Goal: Task Accomplishment & Management: Use online tool/utility

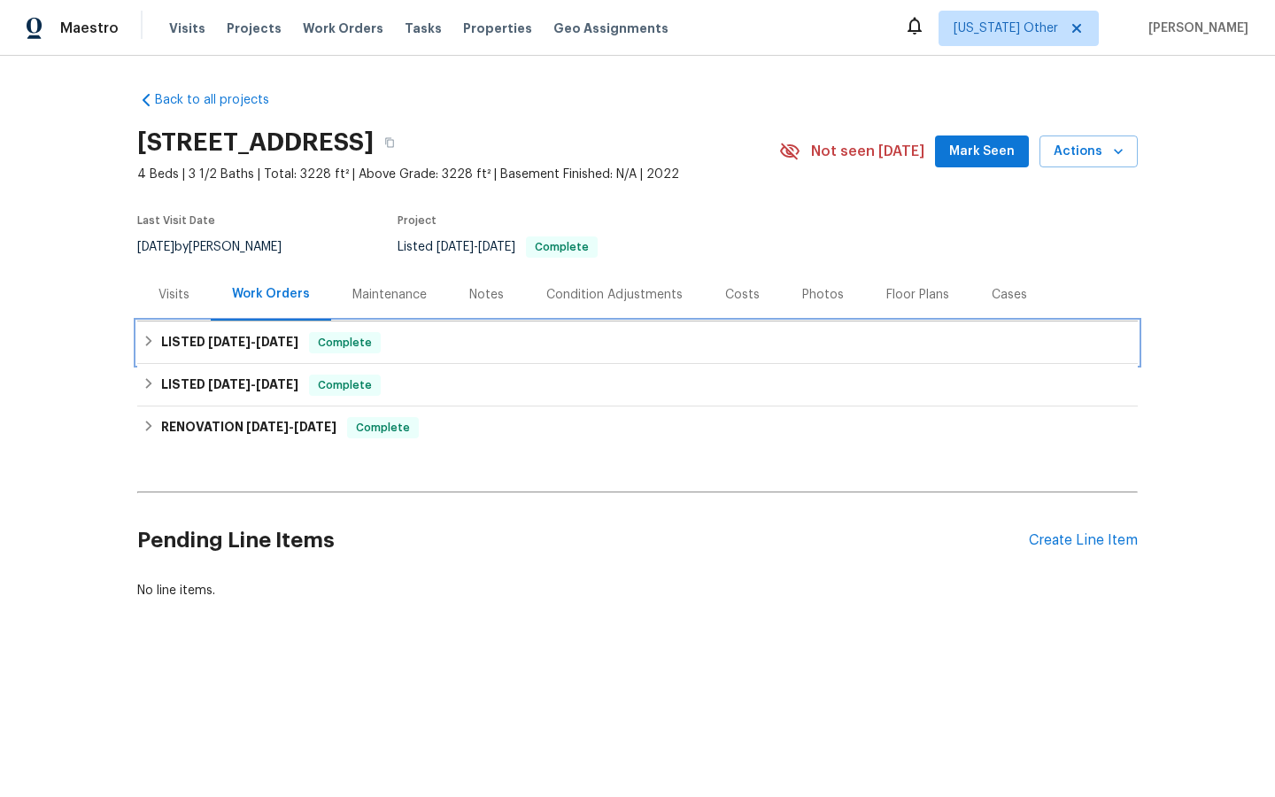
click at [356, 345] on span "Complete" at bounding box center [345, 343] width 68 height 18
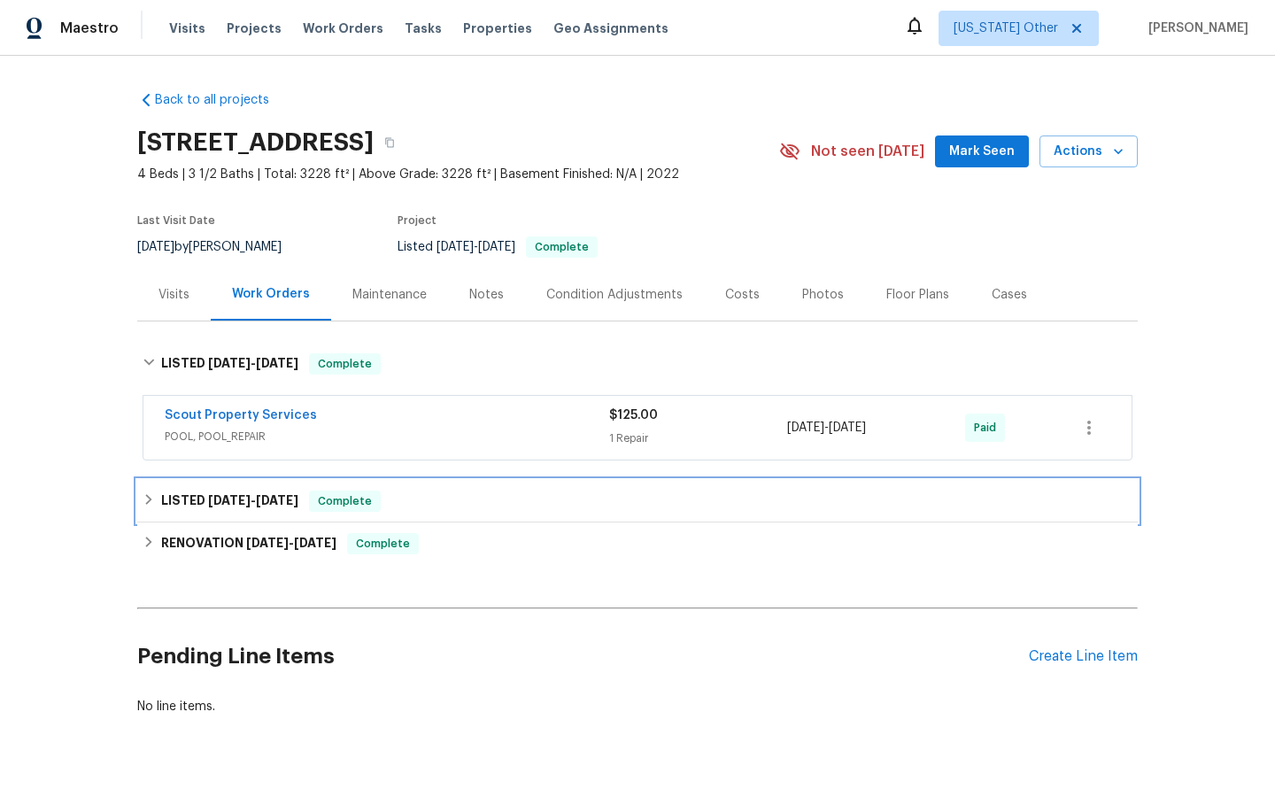
click at [355, 500] on span "Complete" at bounding box center [345, 501] width 68 height 18
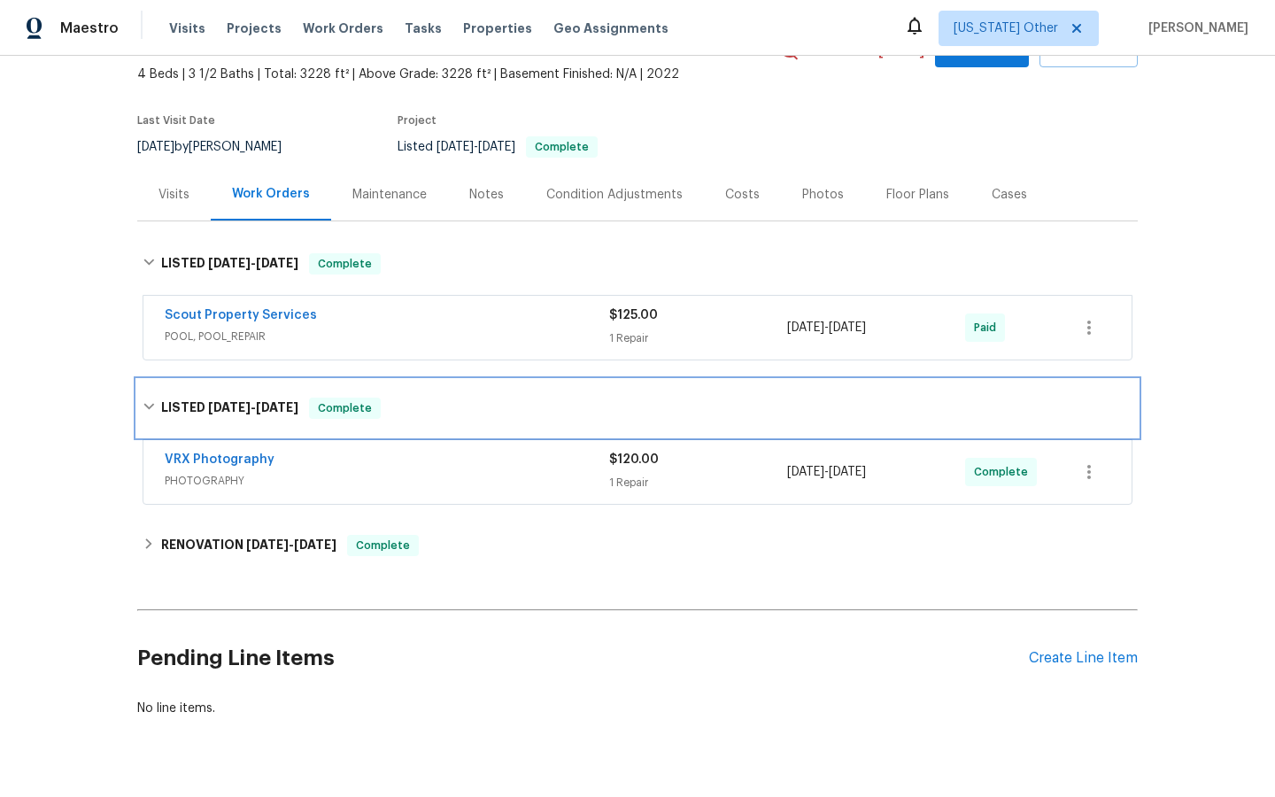
scroll to position [116, 0]
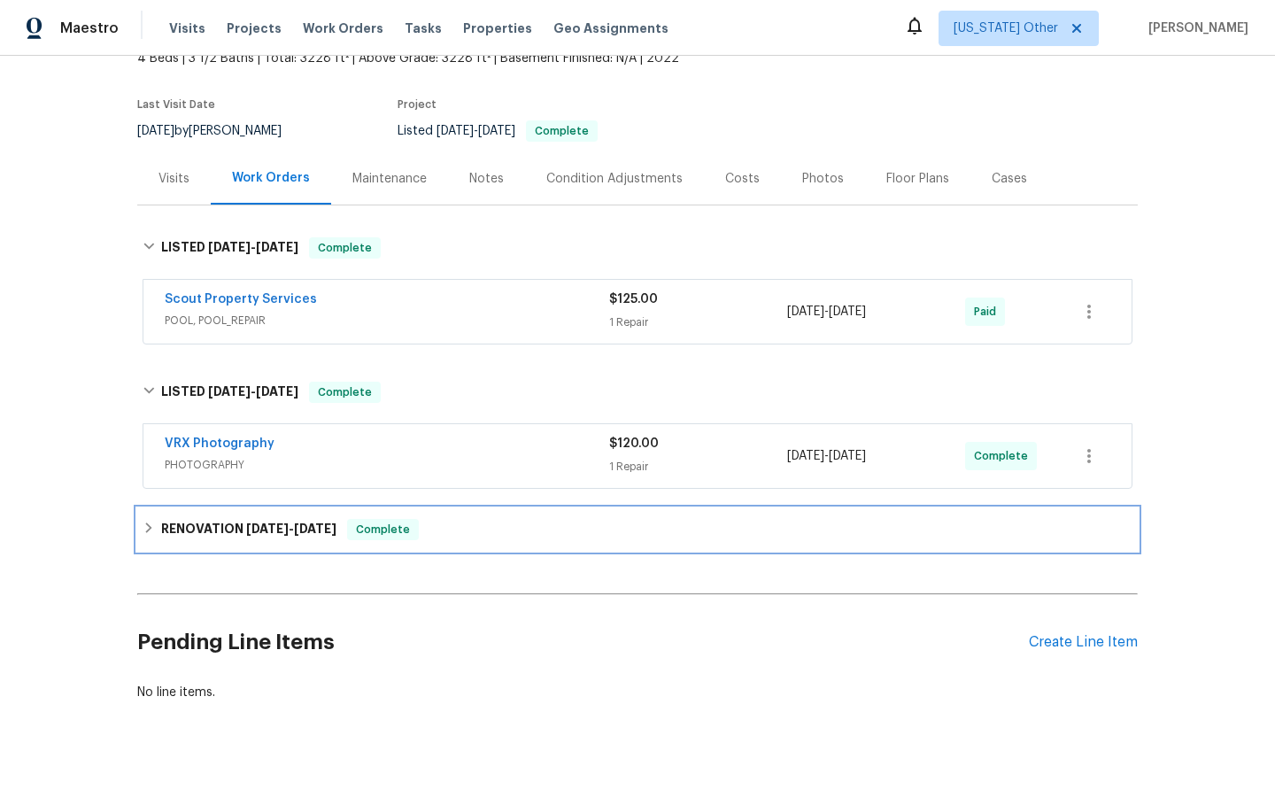
click at [370, 533] on span "Complete" at bounding box center [383, 529] width 68 height 18
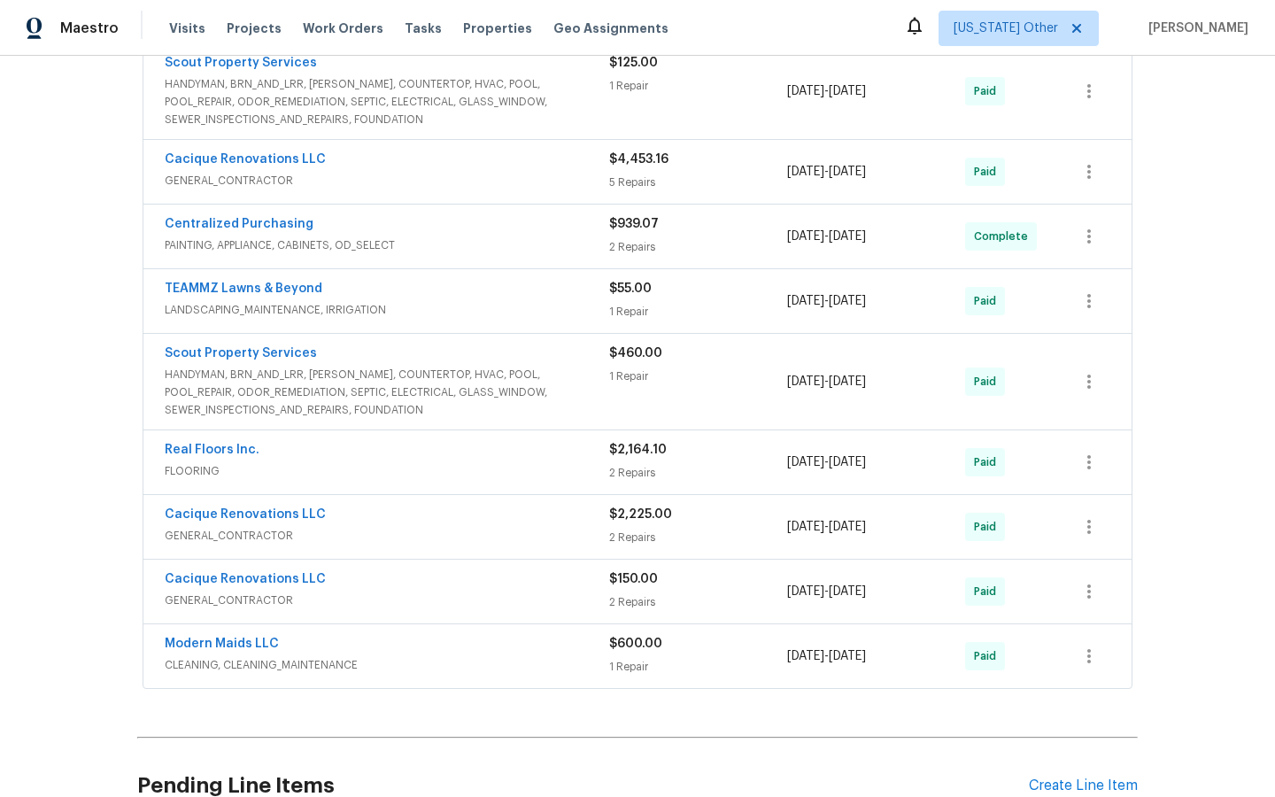
scroll to position [708, 0]
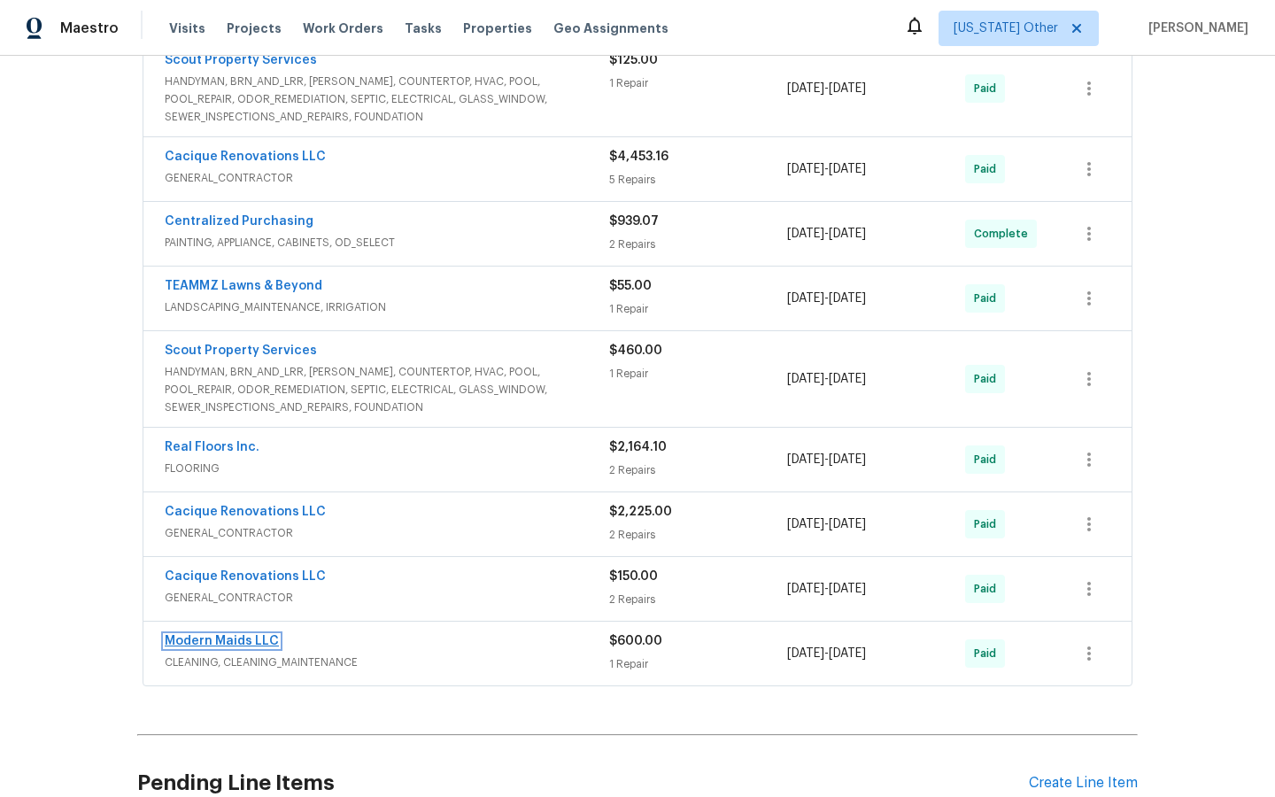
click at [235, 641] on link "Modern Maids LLC" at bounding box center [222, 641] width 114 height 12
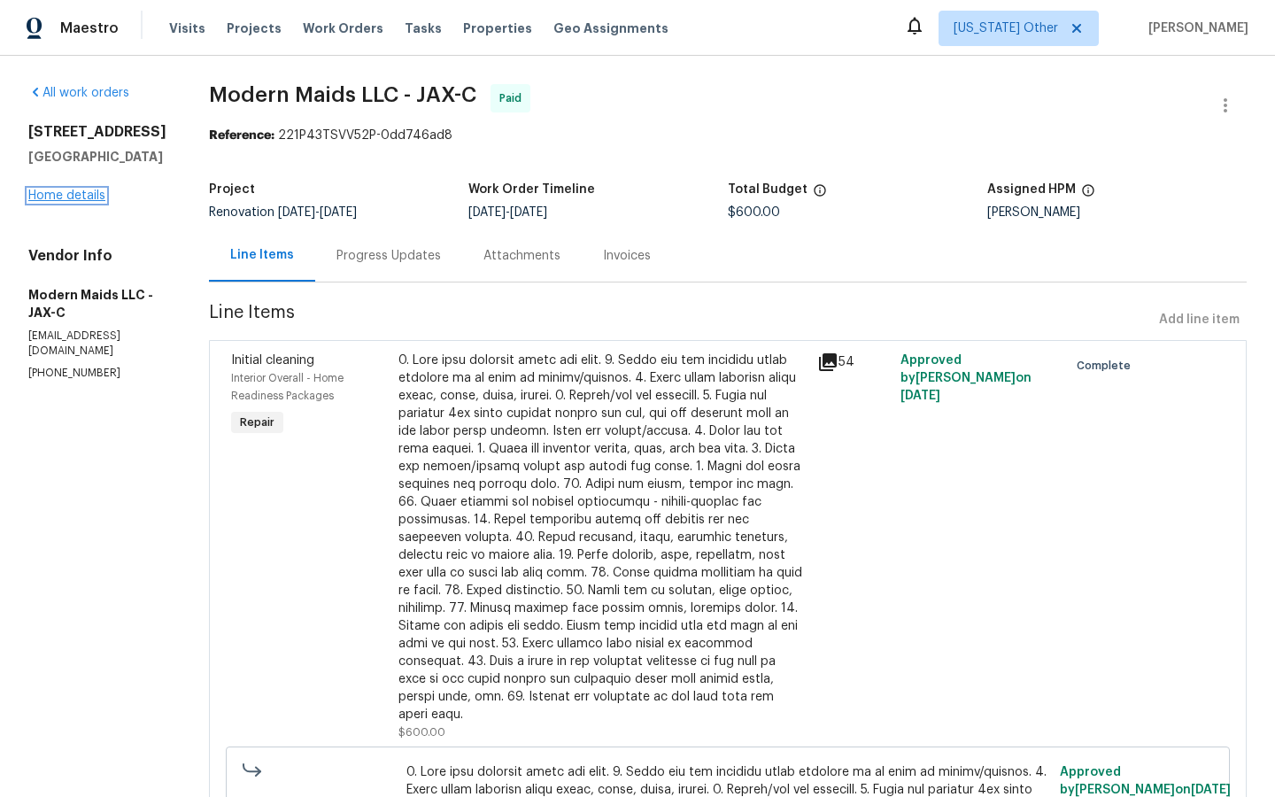
click at [64, 195] on link "Home details" at bounding box center [66, 195] width 77 height 12
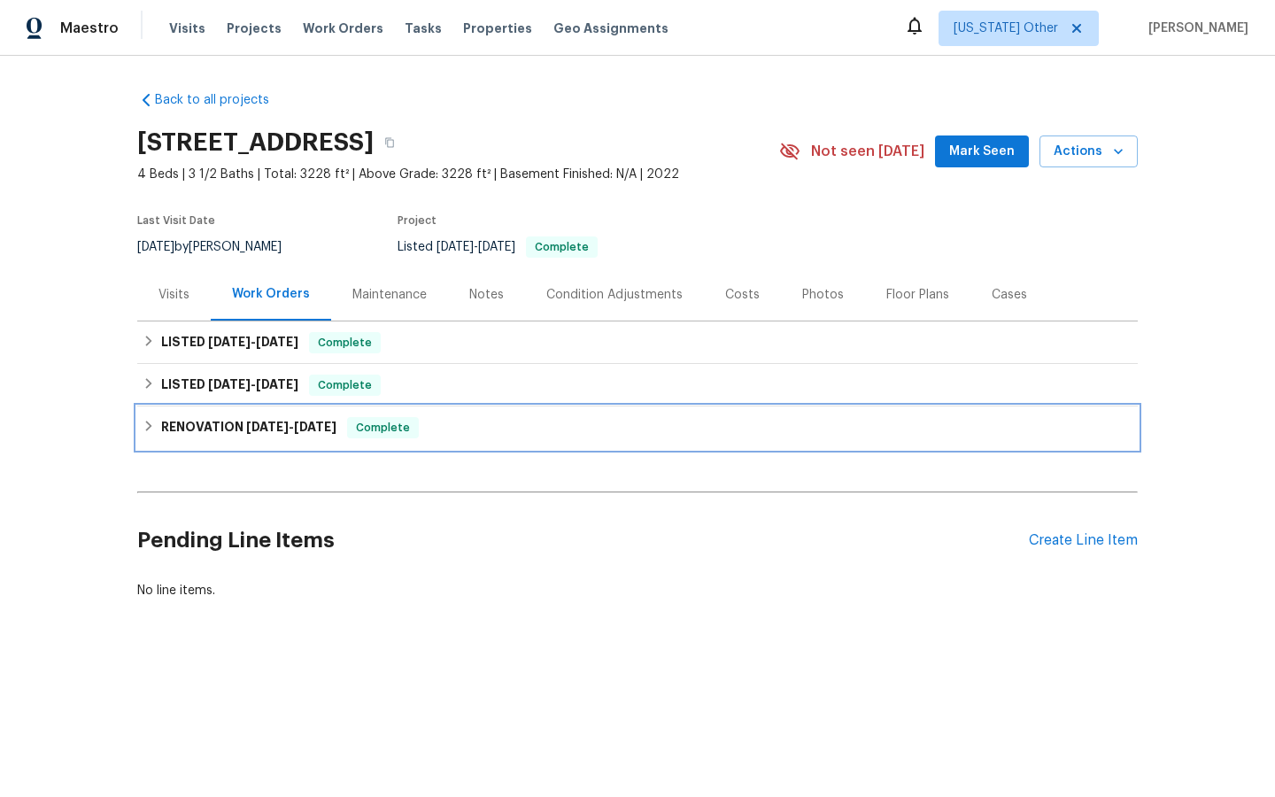
click at [381, 426] on span "Complete" at bounding box center [383, 428] width 68 height 18
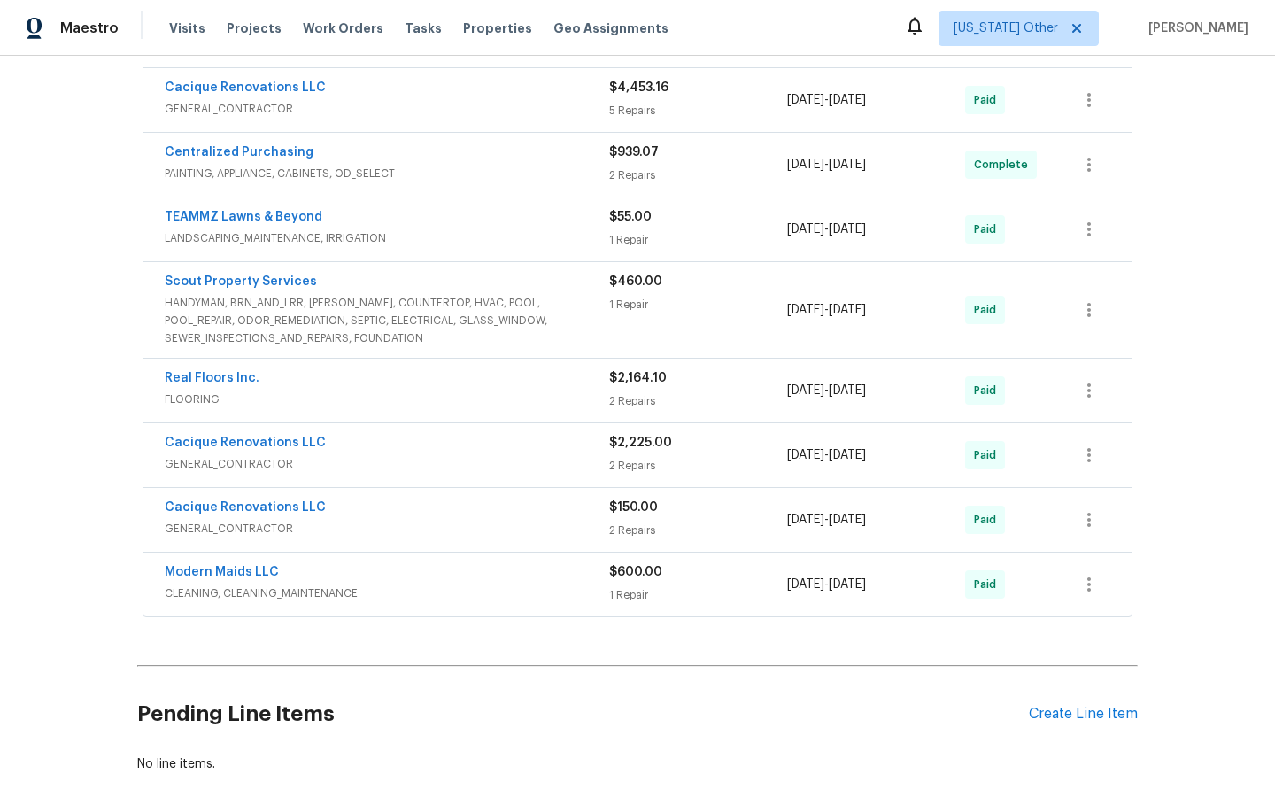
scroll to position [580, 0]
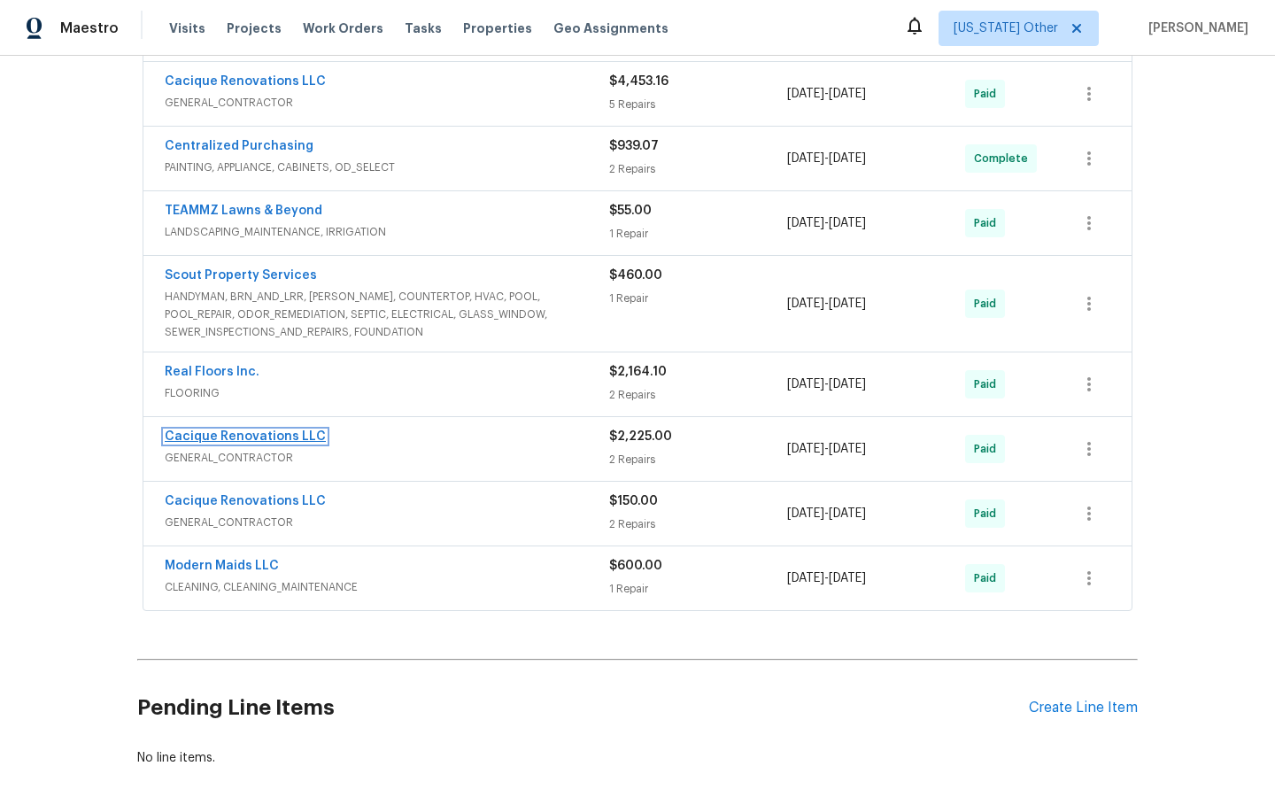
click at [214, 435] on link "Cacique Renovations LLC" at bounding box center [245, 436] width 161 height 12
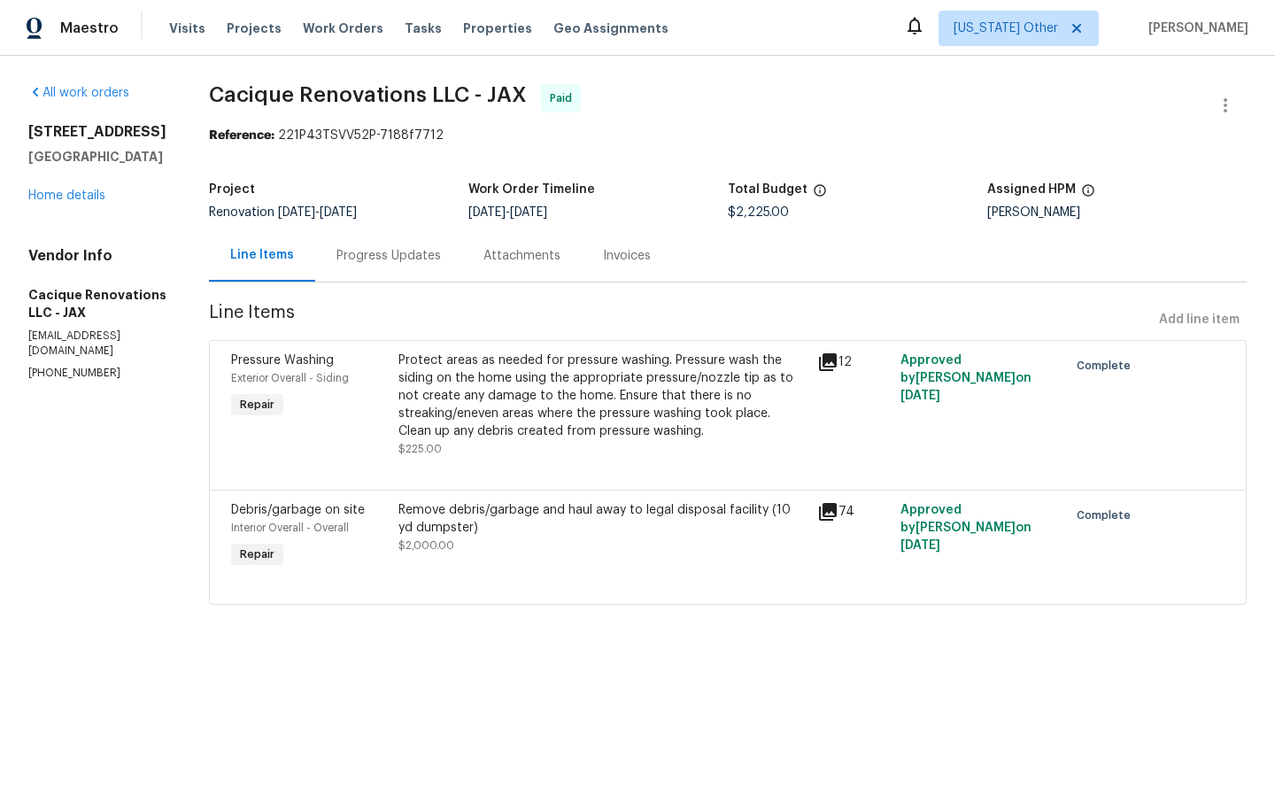
click at [836, 514] on icon at bounding box center [828, 512] width 18 height 18
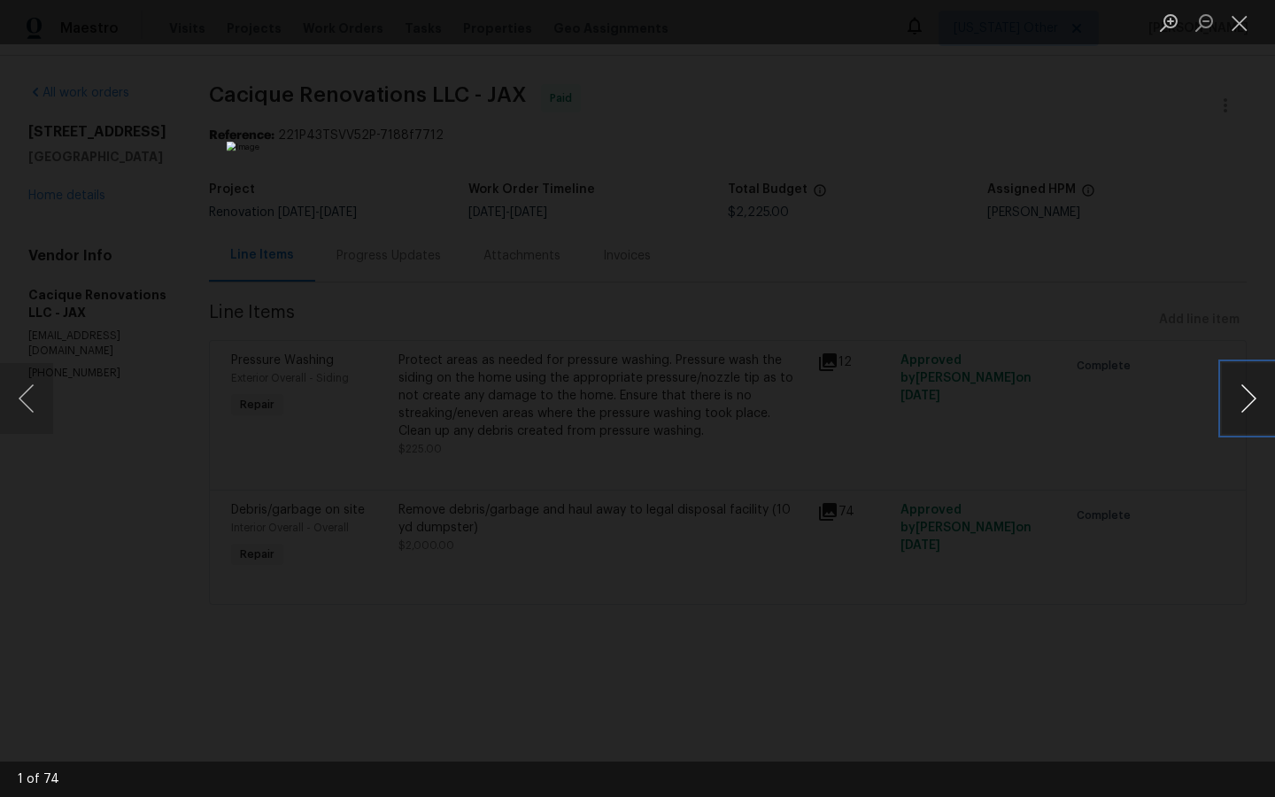
click at [1249, 399] on button "Next image" at bounding box center [1247, 398] width 53 height 71
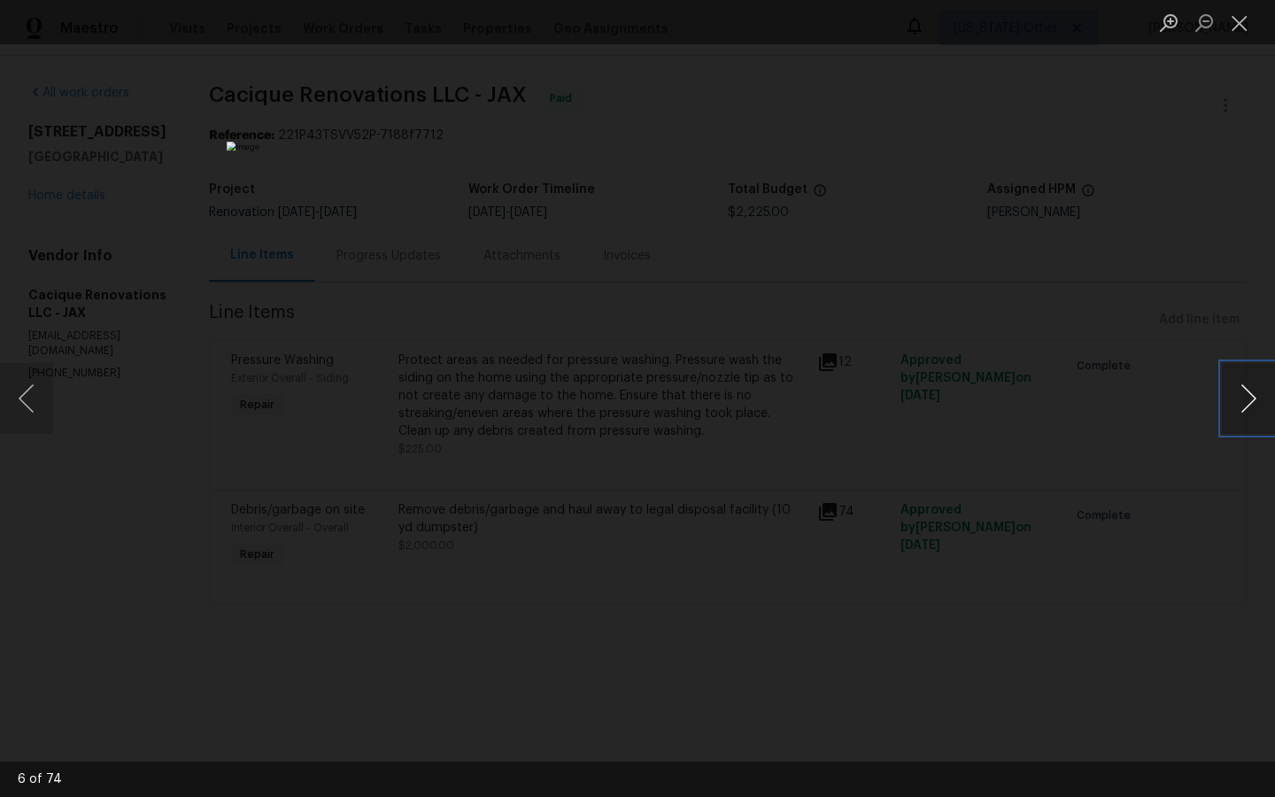
click at [1249, 399] on button "Next image" at bounding box center [1247, 398] width 53 height 71
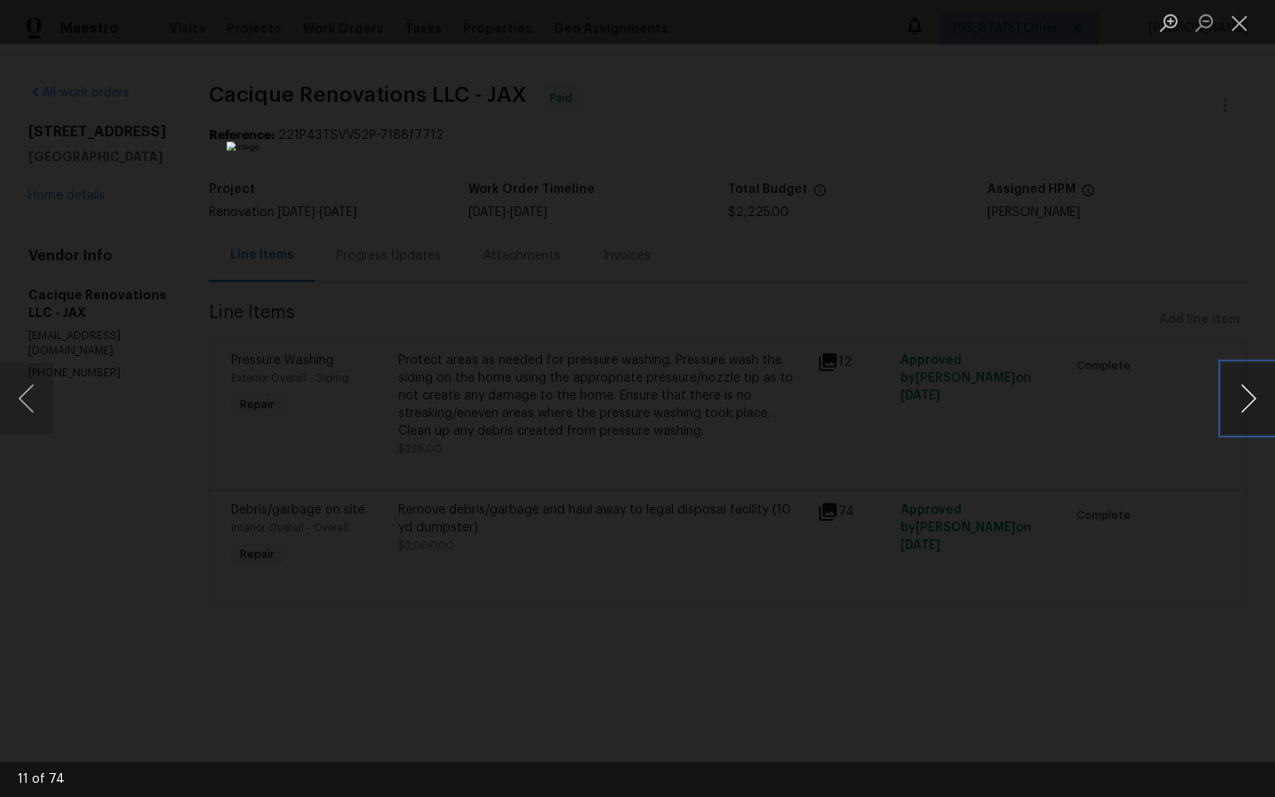
click at [1249, 399] on button "Next image" at bounding box center [1247, 398] width 53 height 71
click at [29, 401] on button "Previous image" at bounding box center [26, 398] width 53 height 71
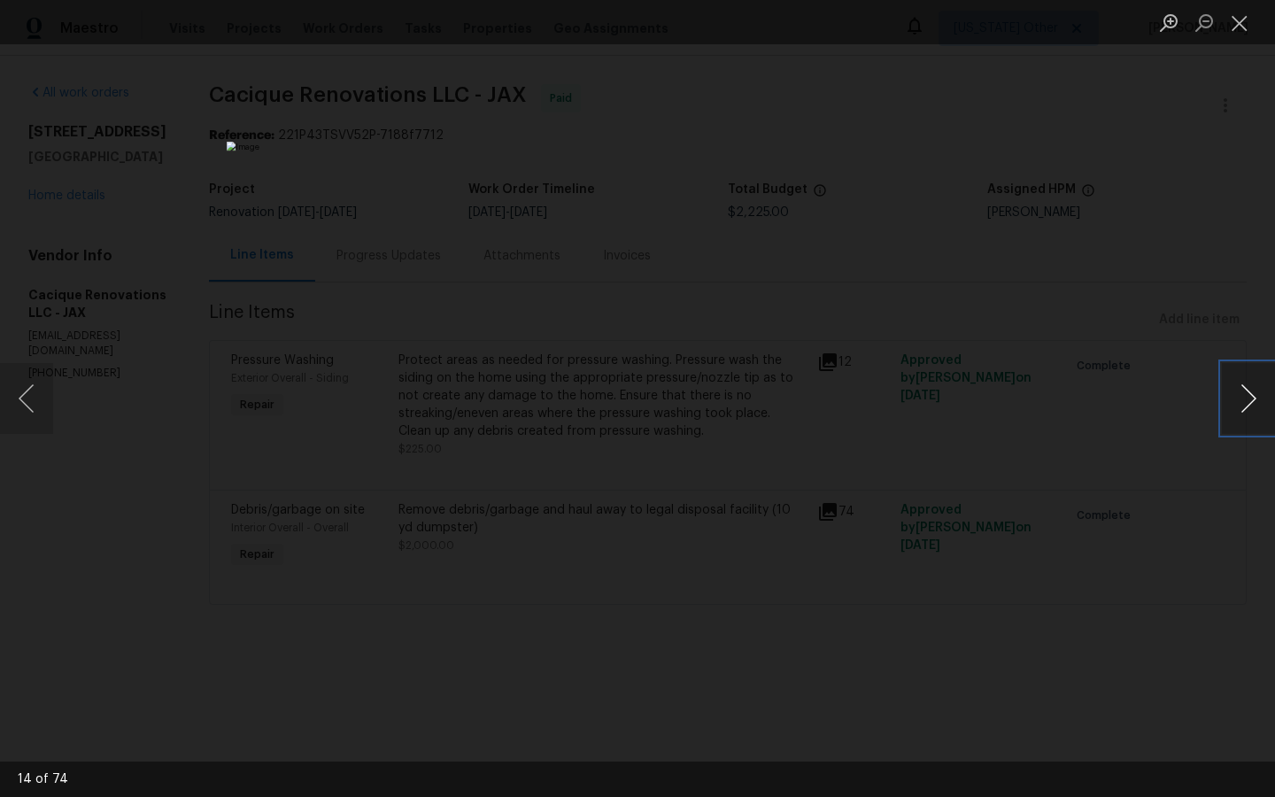
click at [1248, 400] on button "Next image" at bounding box center [1247, 398] width 53 height 71
click at [1248, 401] on button "Next image" at bounding box center [1247, 398] width 53 height 71
click at [1248, 400] on button "Next image" at bounding box center [1247, 398] width 53 height 71
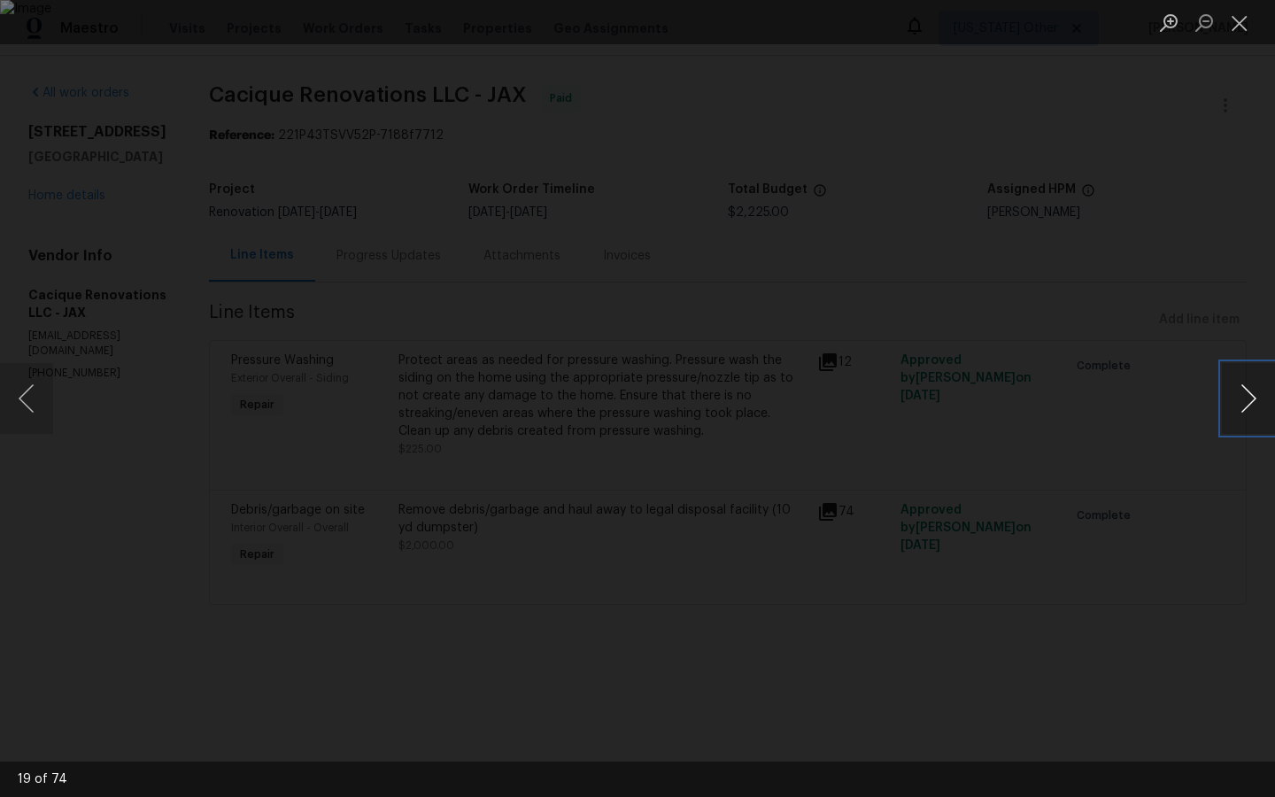
click at [1248, 400] on button "Next image" at bounding box center [1247, 398] width 53 height 71
click at [20, 397] on button "Previous image" at bounding box center [26, 398] width 53 height 71
click at [1244, 395] on button "Next image" at bounding box center [1247, 398] width 53 height 71
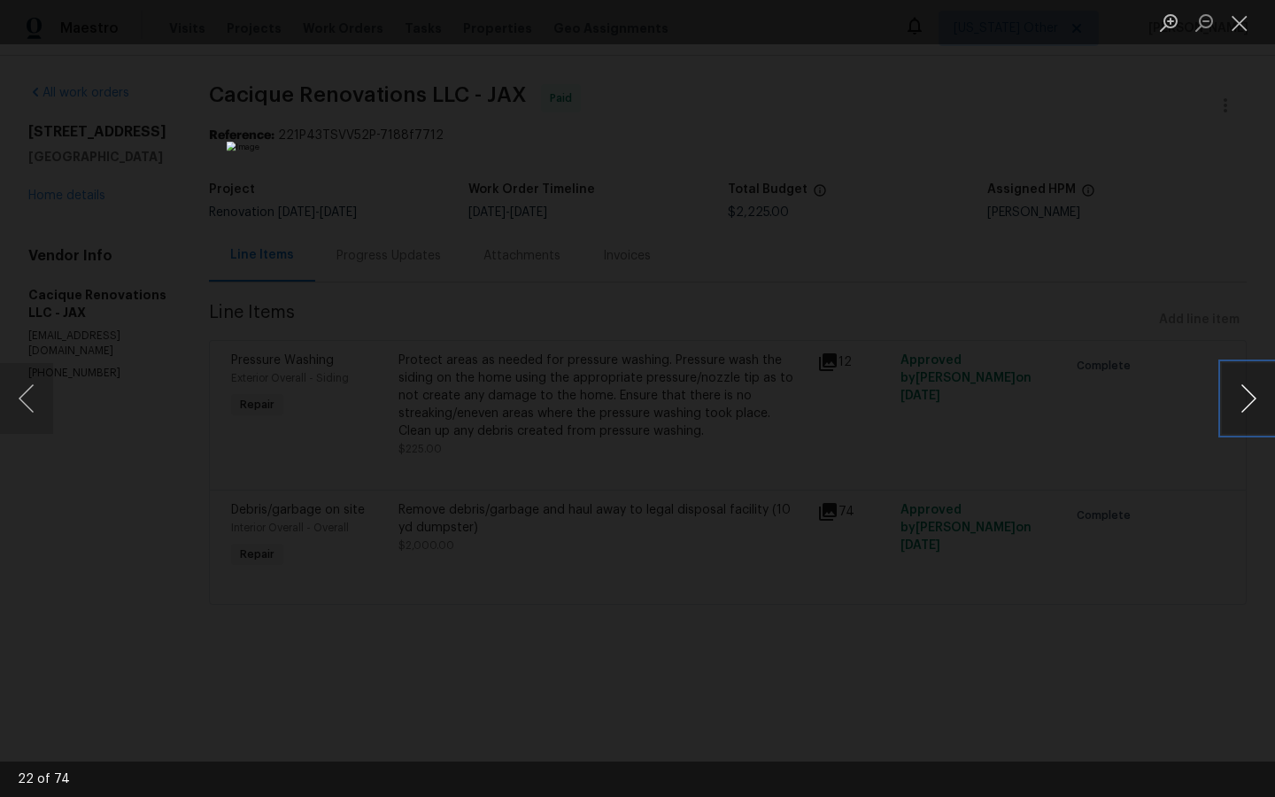
click at [1244, 395] on button "Next image" at bounding box center [1247, 398] width 53 height 71
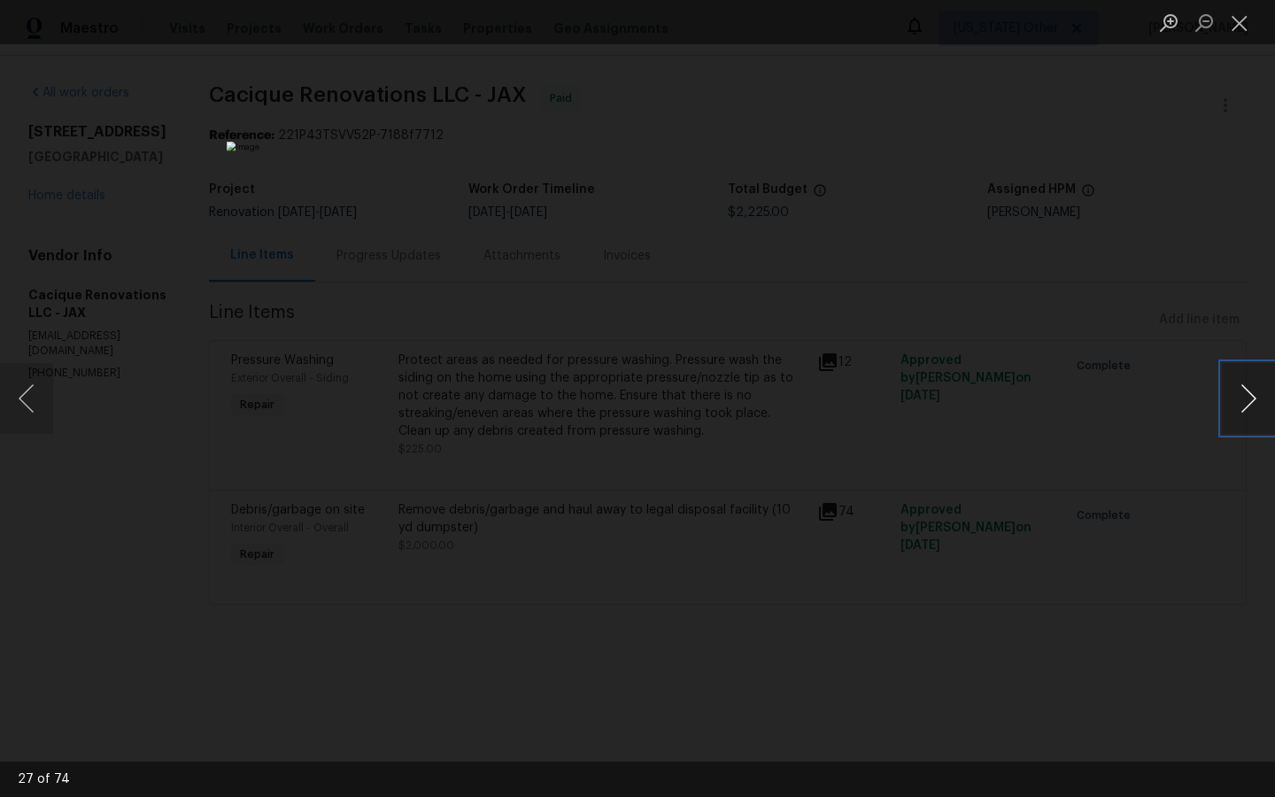
click at [1244, 395] on button "Next image" at bounding box center [1247, 398] width 53 height 71
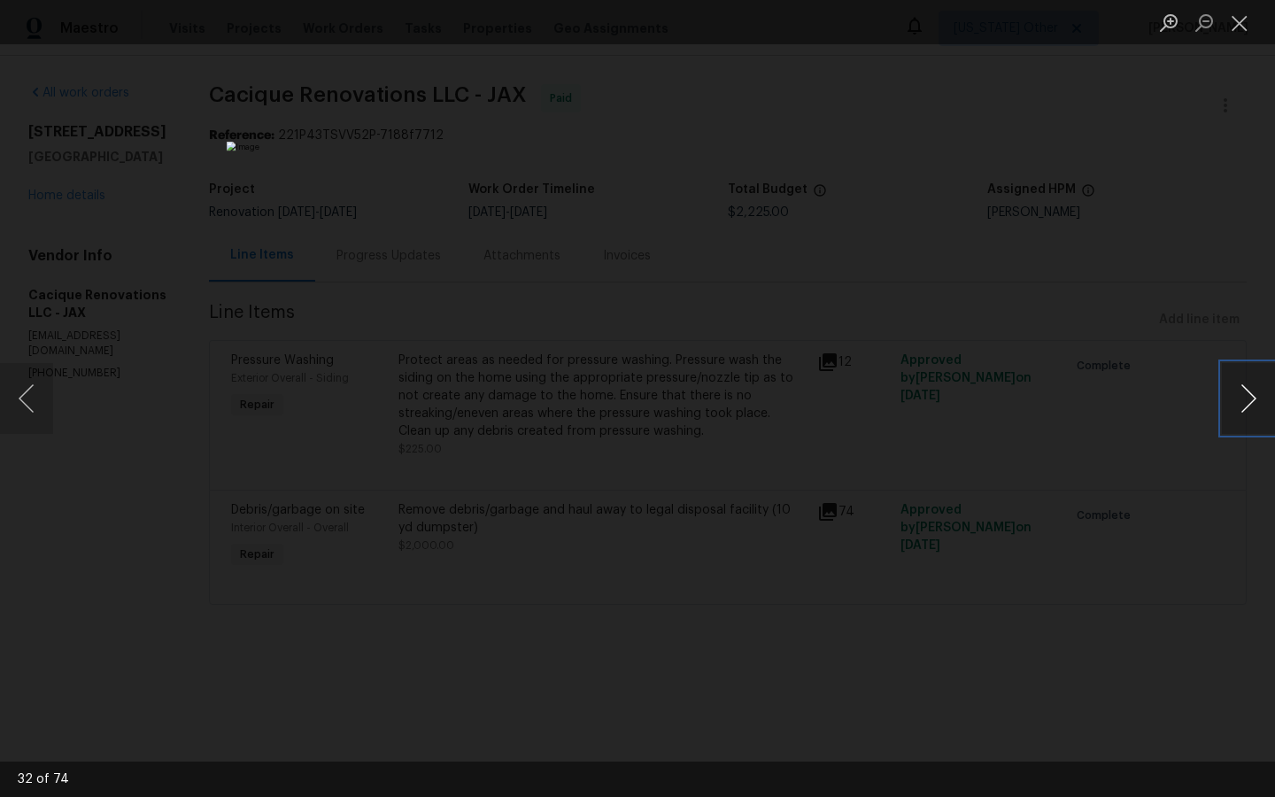
click at [1244, 395] on button "Next image" at bounding box center [1247, 398] width 53 height 71
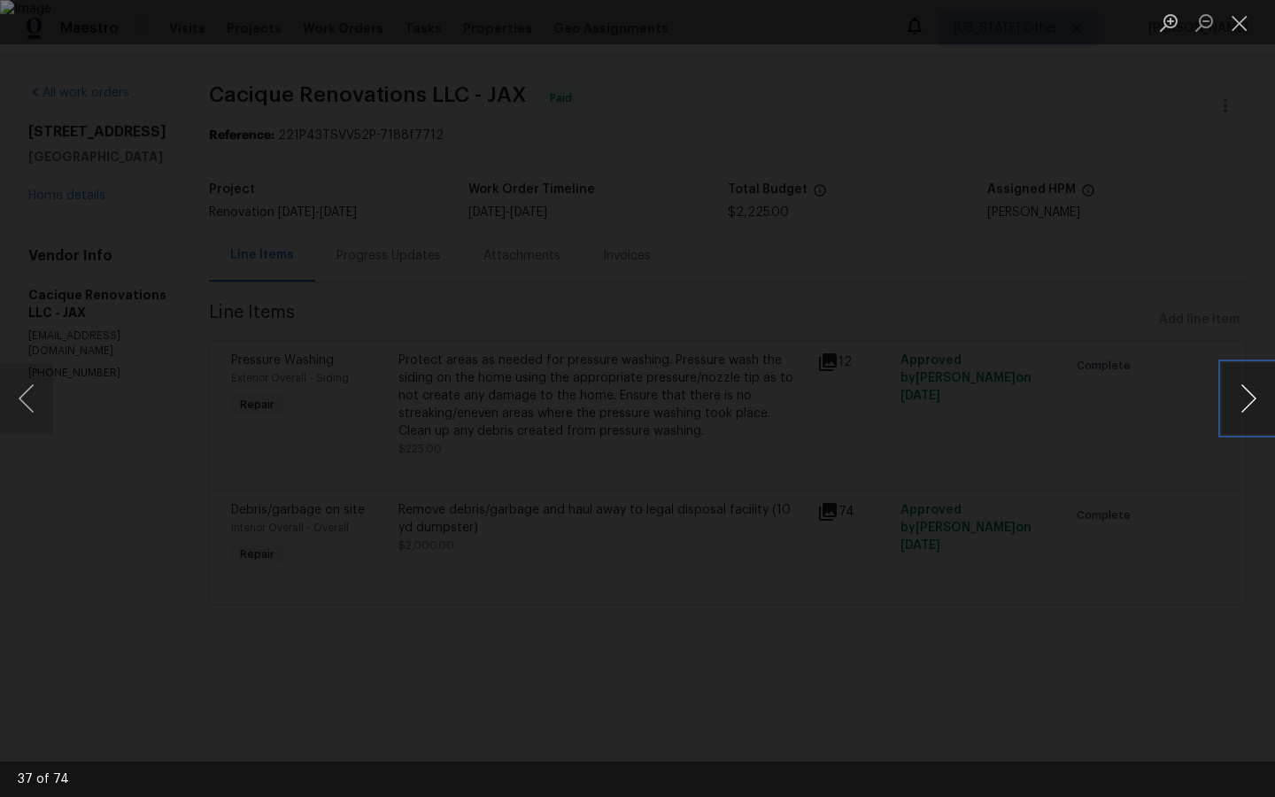
click at [1244, 395] on button "Next image" at bounding box center [1247, 398] width 53 height 71
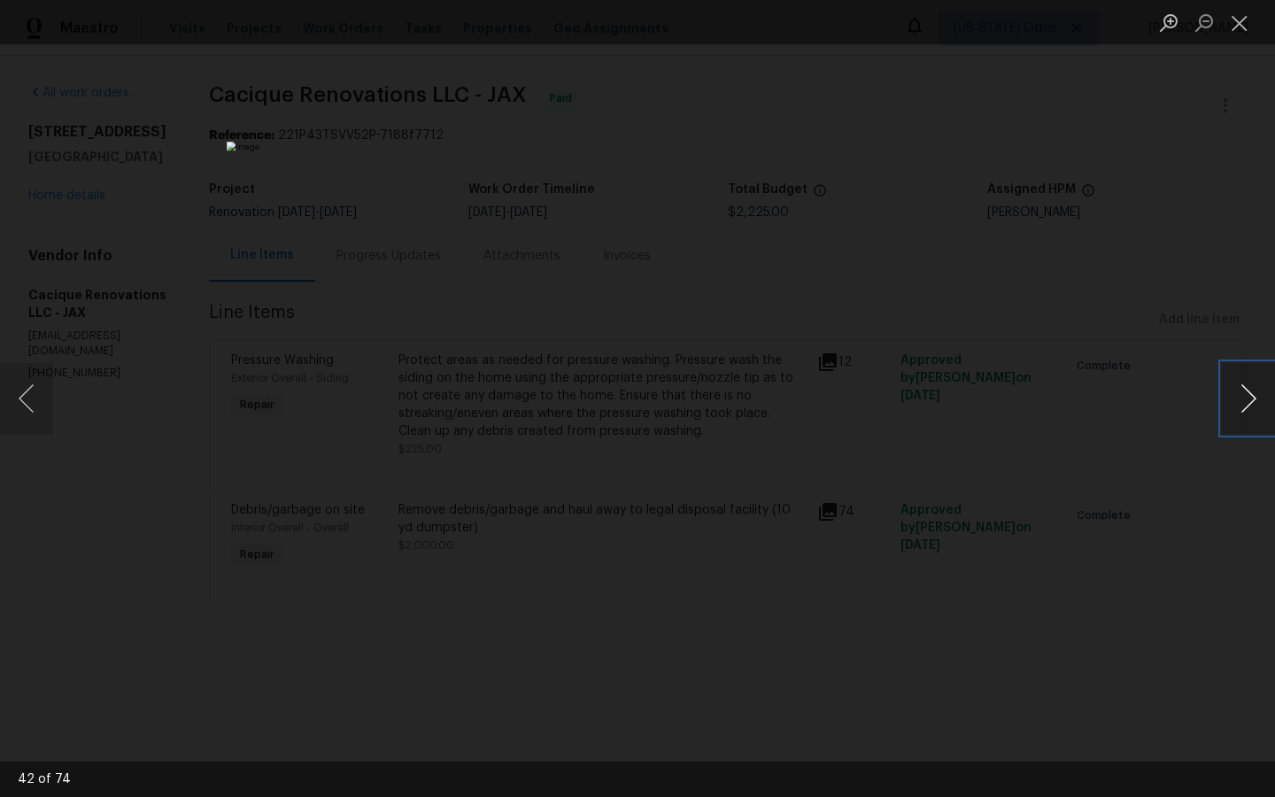
click at [1244, 395] on button "Next image" at bounding box center [1247, 398] width 53 height 71
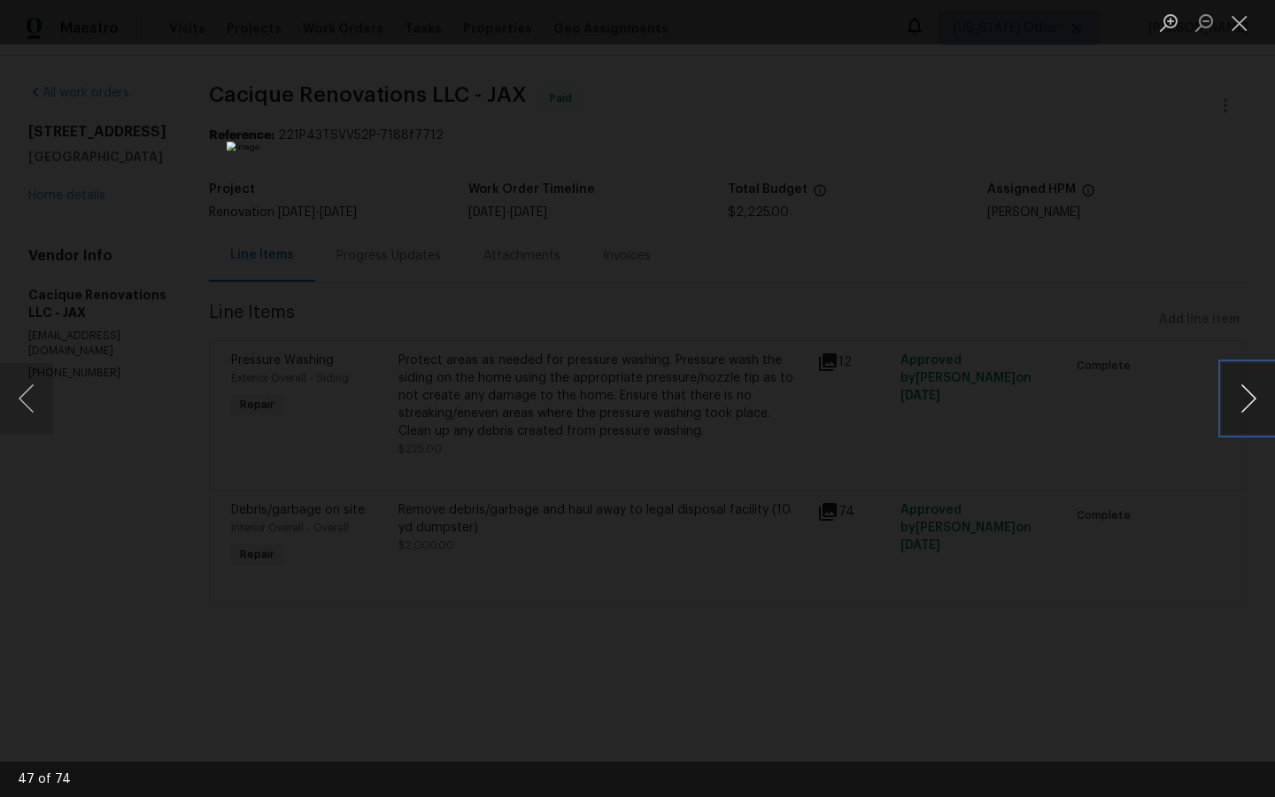
click at [1244, 395] on button "Next image" at bounding box center [1247, 398] width 53 height 71
click at [1244, 394] on button "Next image" at bounding box center [1247, 398] width 53 height 71
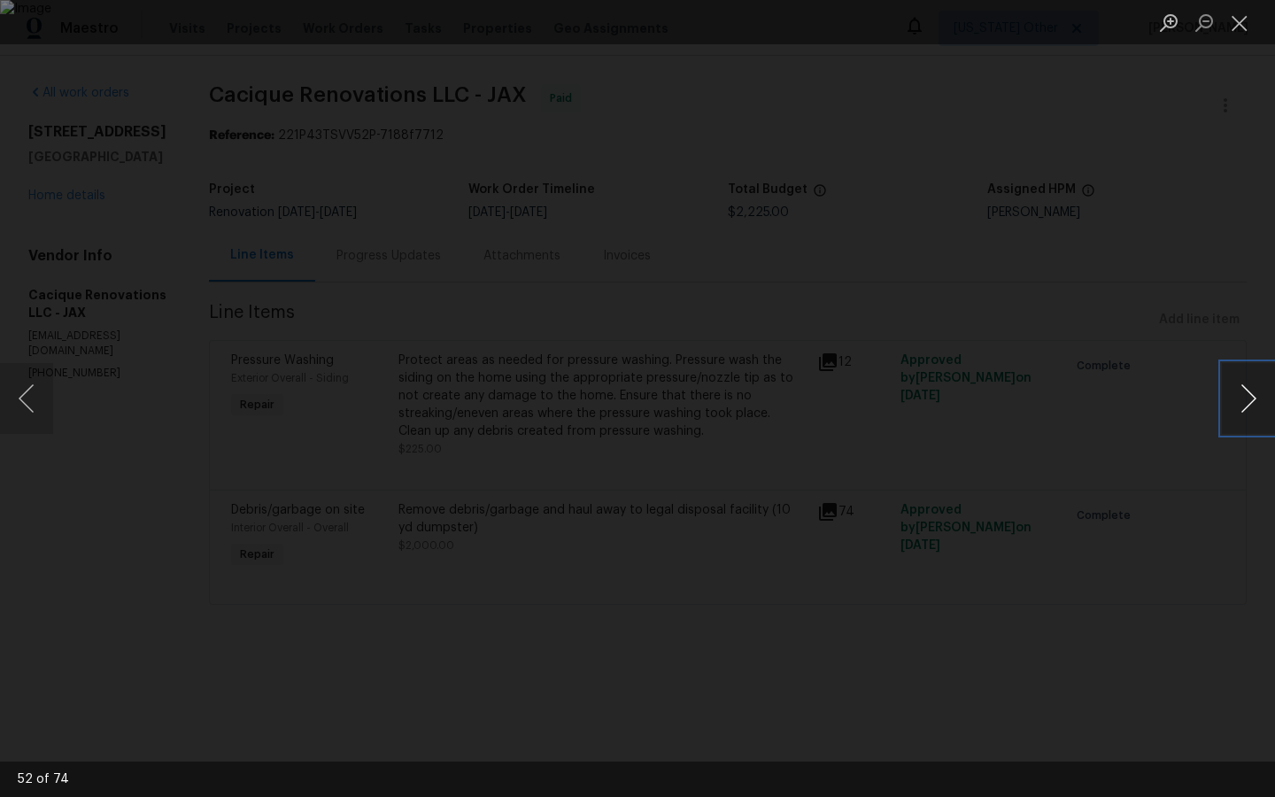
click at [1244, 394] on button "Next image" at bounding box center [1247, 398] width 53 height 71
click at [1156, 112] on div "Lightbox" at bounding box center [637, 398] width 1275 height 797
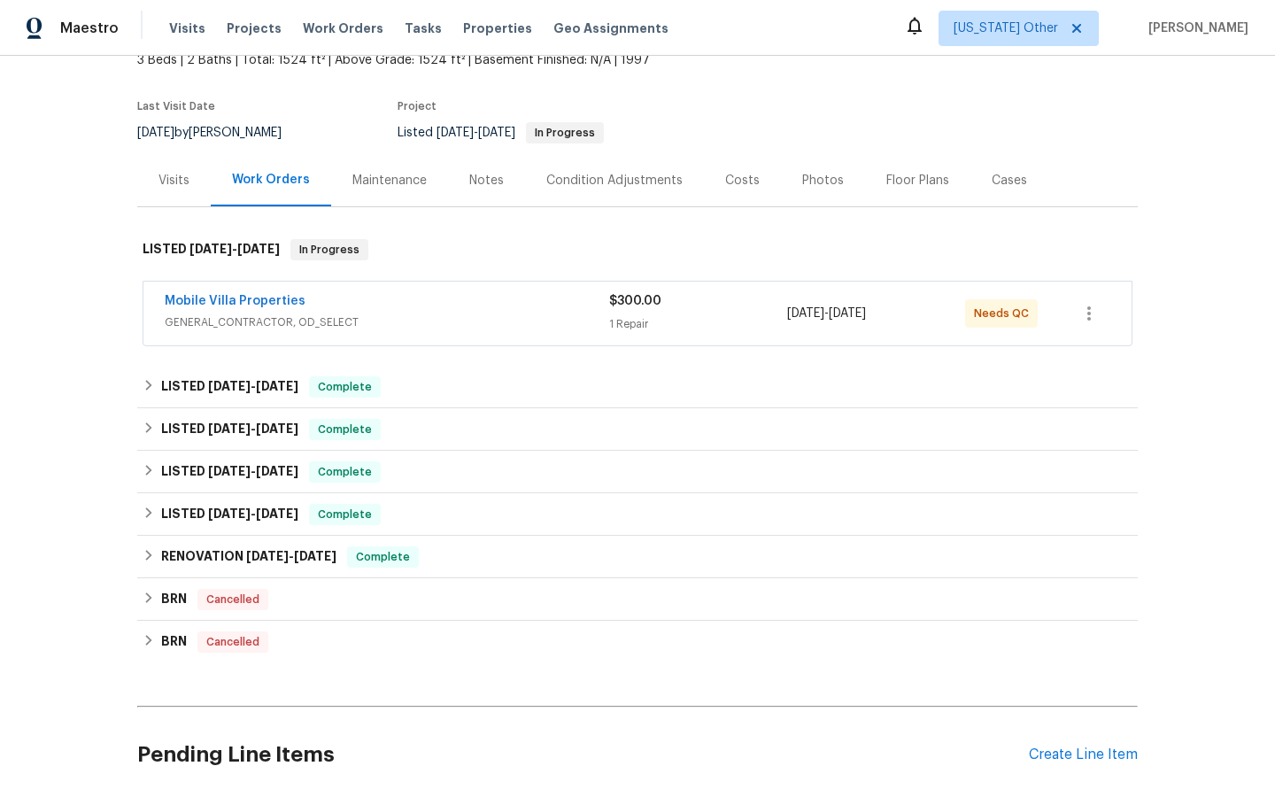
scroll to position [131, 0]
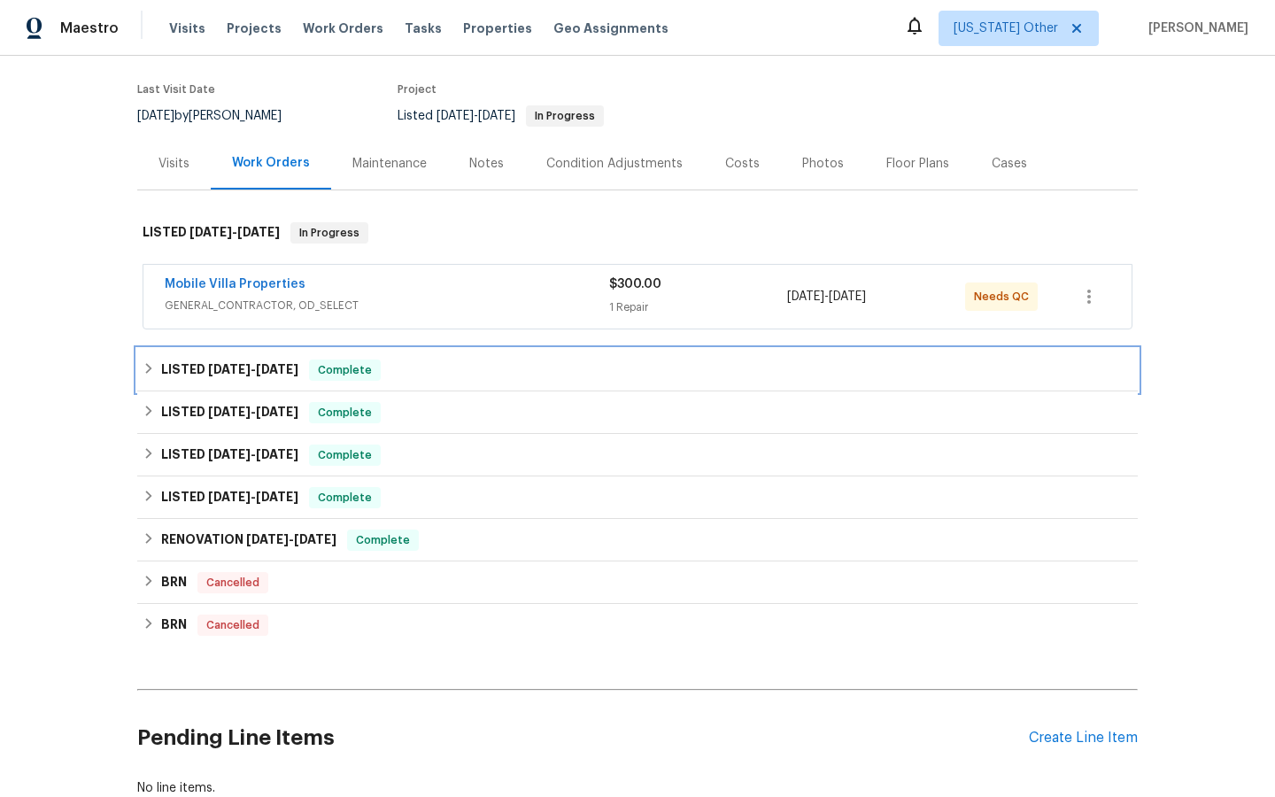
click at [340, 374] on span "Complete" at bounding box center [345, 370] width 68 height 18
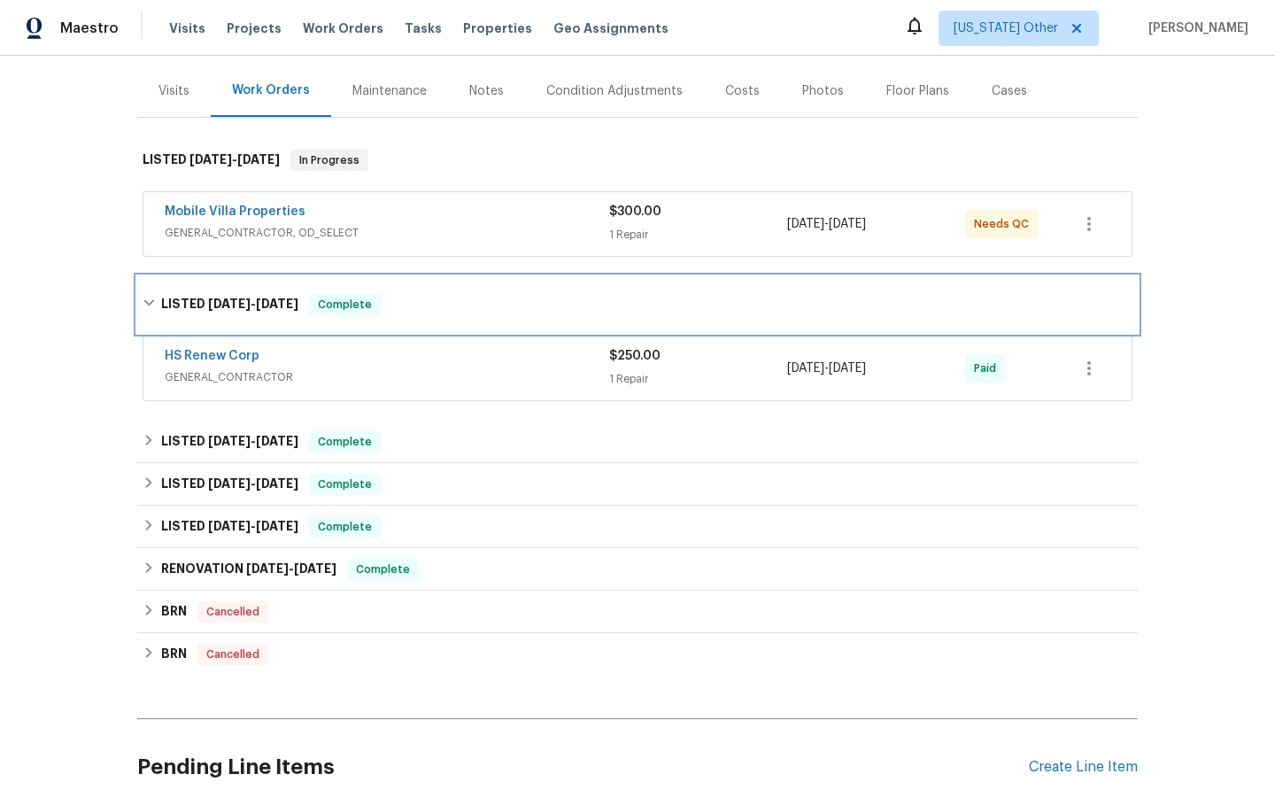
scroll to position [216, 0]
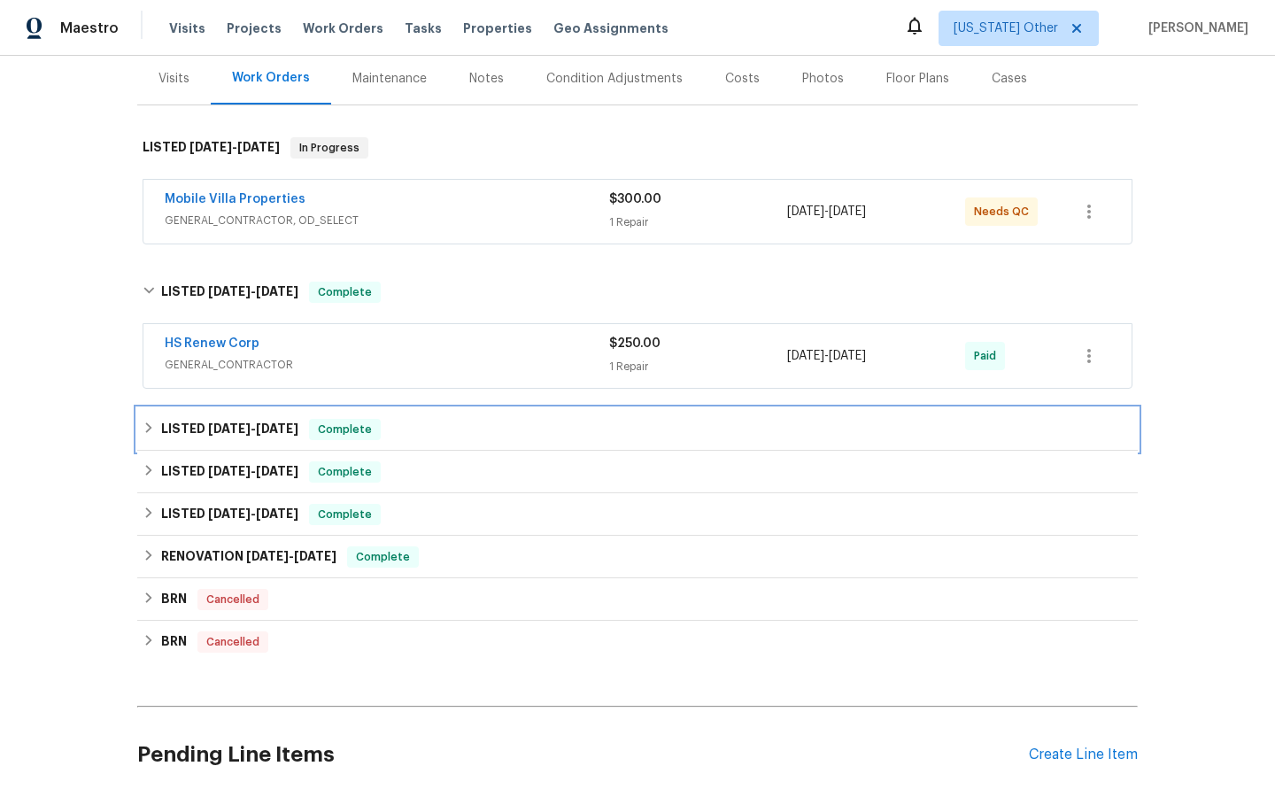
click at [333, 430] on span "Complete" at bounding box center [345, 429] width 68 height 18
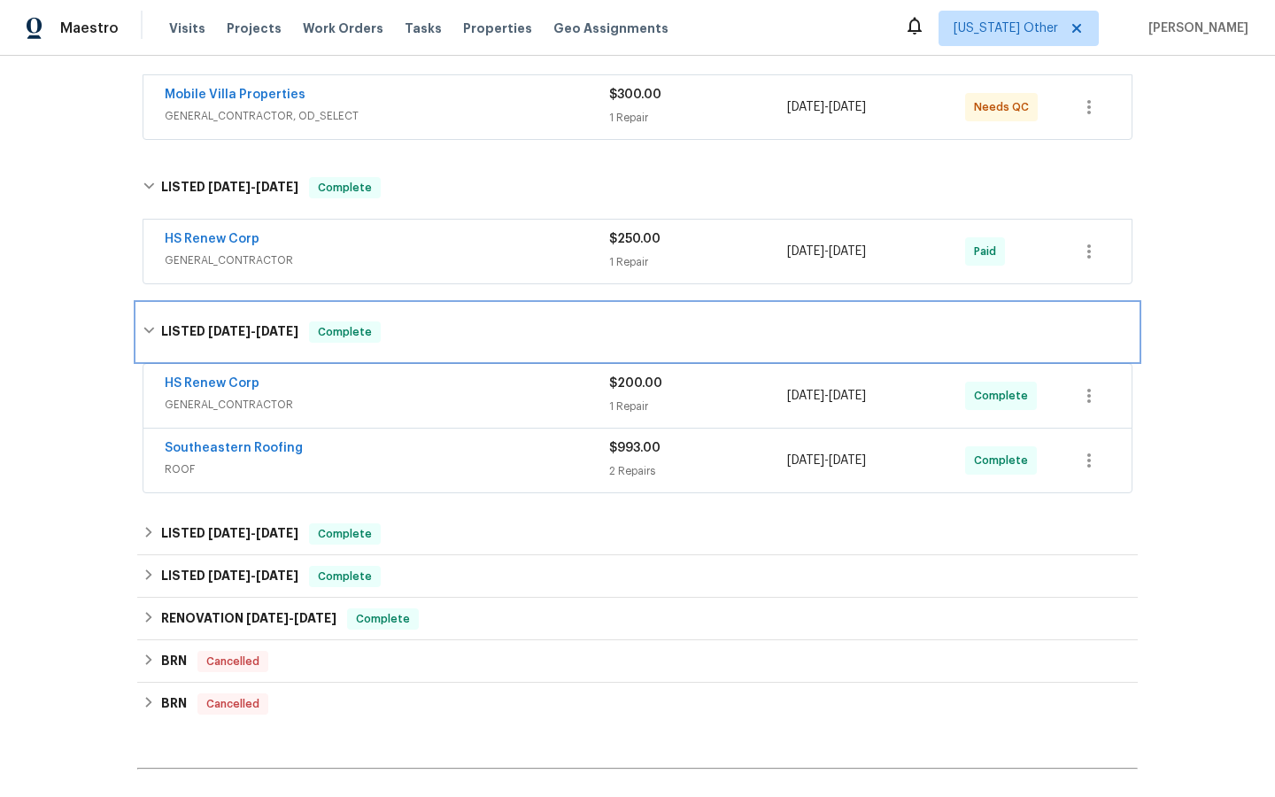
scroll to position [327, 0]
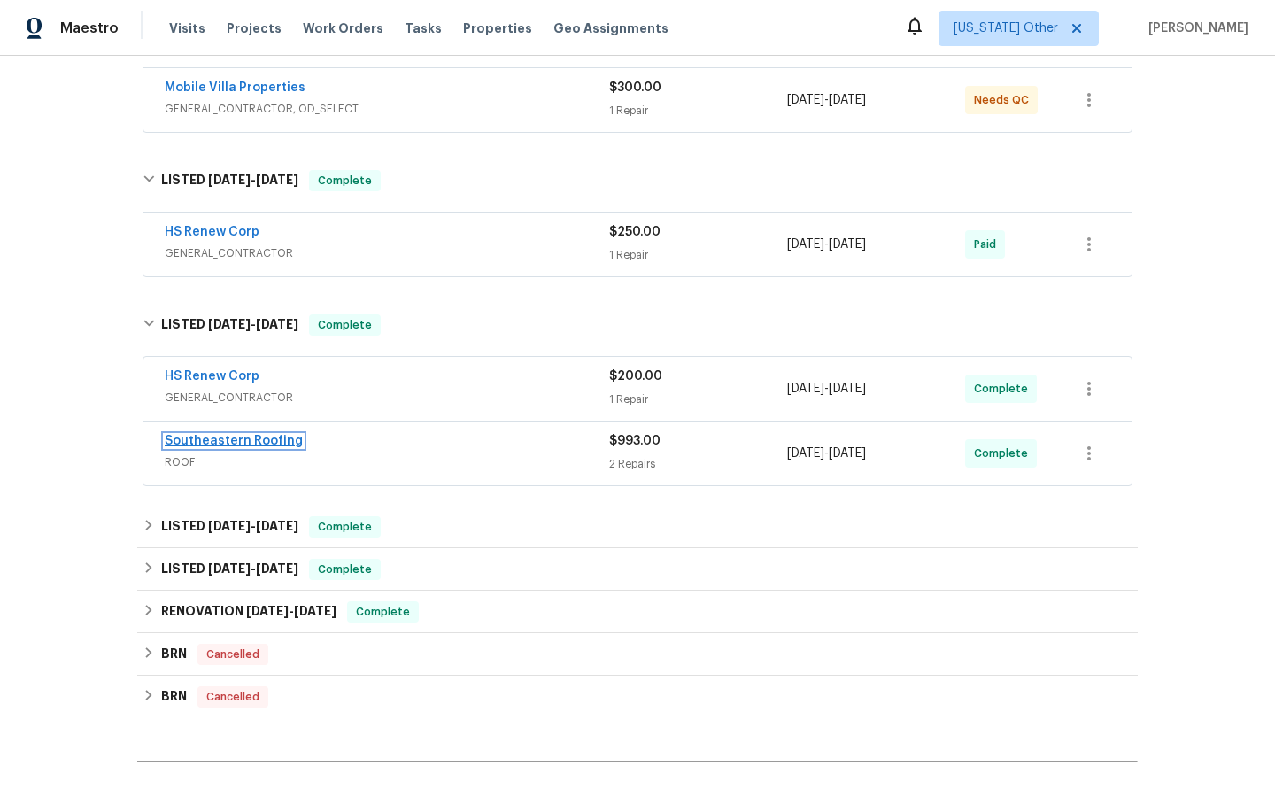
click at [250, 435] on link "Southeastern Roofing" at bounding box center [234, 441] width 138 height 12
